Goal: Find contact information

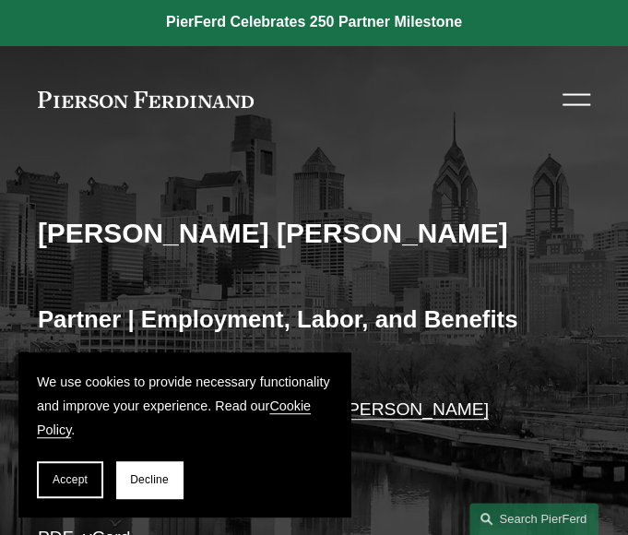
click at [304, 150] on div "Skip to Content About Practices People Locations" at bounding box center [314, 100] width 628 height 108
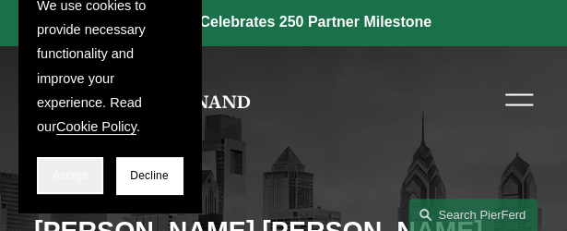
click at [74, 164] on button "Accept" at bounding box center [70, 175] width 66 height 37
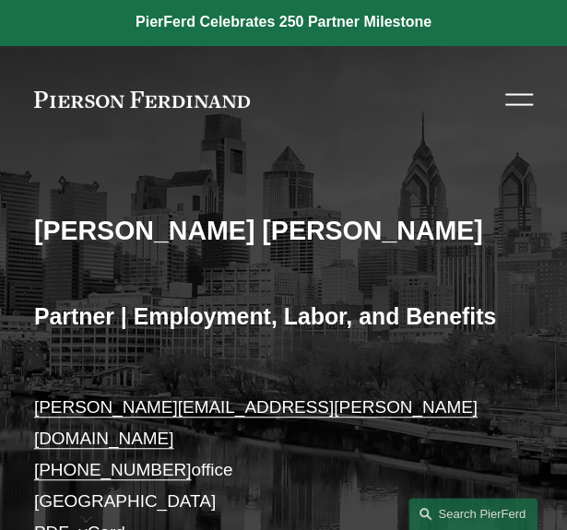
drag, startPoint x: 127, startPoint y: 501, endPoint x: 443, endPoint y: 84, distance: 522.9
click at [125, 523] on link "vCard" at bounding box center [101, 532] width 47 height 19
click at [57, 523] on link "PDF" at bounding box center [51, 532] width 35 height 19
click at [519, 94] on div at bounding box center [520, 95] width 28 height 2
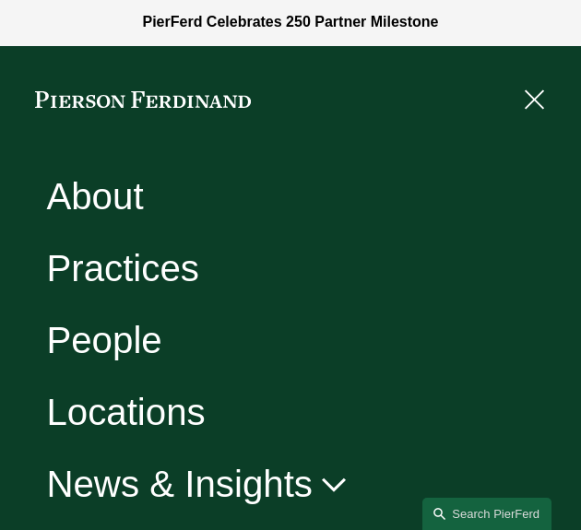
click at [140, 409] on link "Locations" at bounding box center [125, 413] width 159 height 37
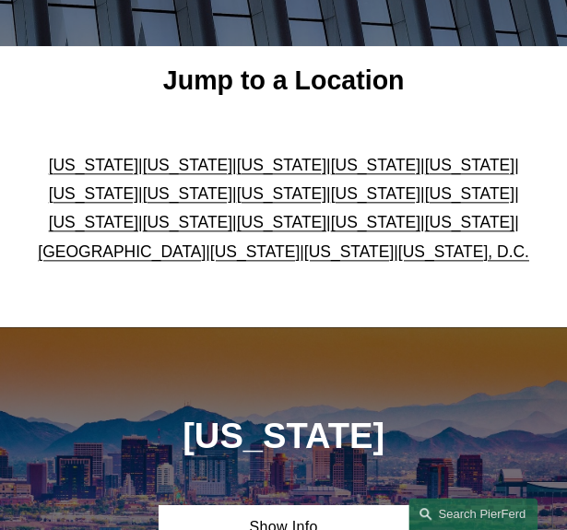
scroll to position [411, 0]
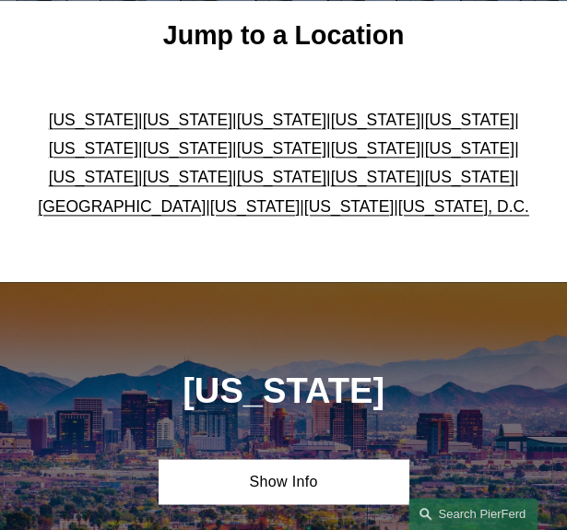
click at [330, 182] on link "[US_STATE]" at bounding box center [374, 177] width 89 height 18
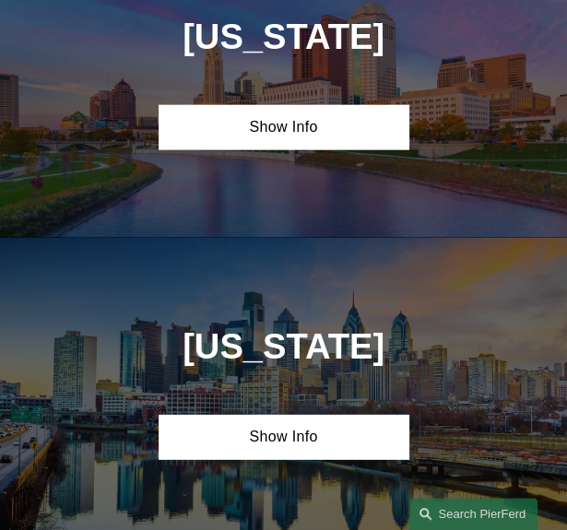
scroll to position [4681, 0]
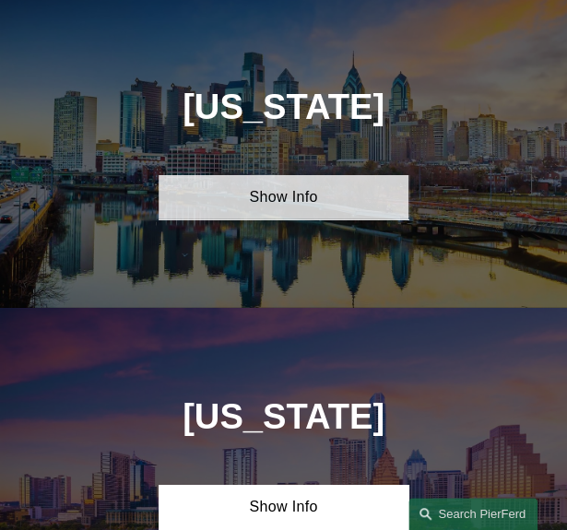
click at [295, 190] on link "Show Info" at bounding box center [284, 197] width 250 height 44
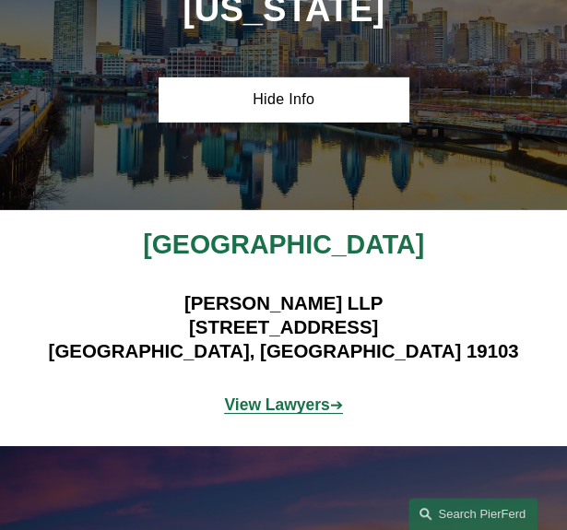
scroll to position [4769, 0]
